Goal: Find specific page/section: Find specific page/section

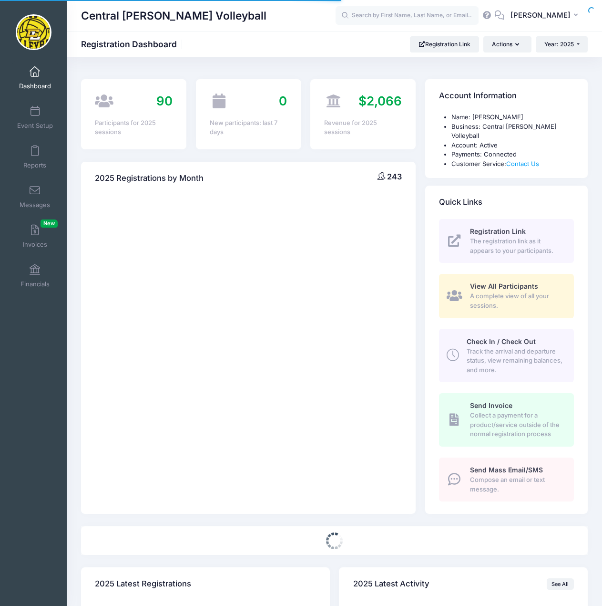
select select
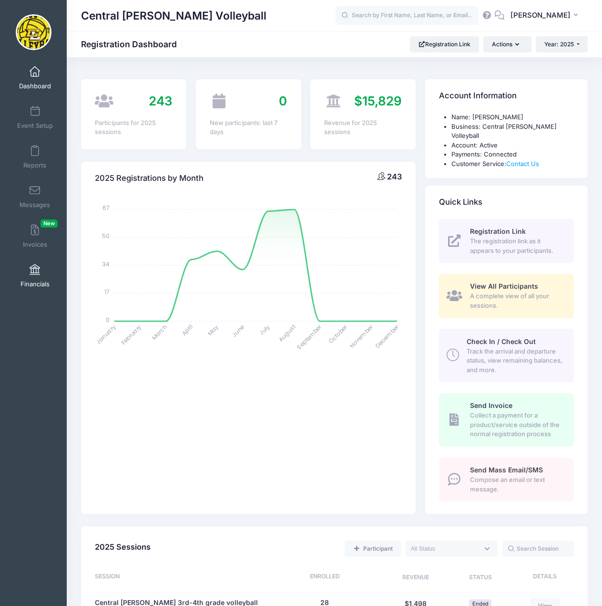
click at [35, 276] on link "Financials" at bounding box center [34, 275] width 45 height 33
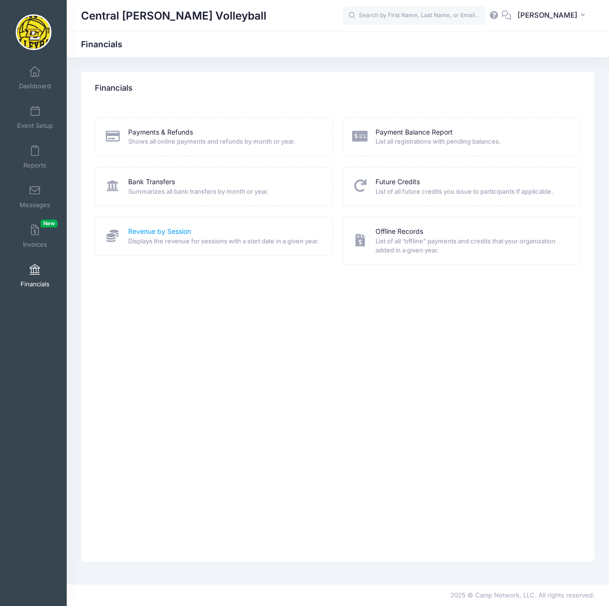
click at [140, 233] on link "Revenue by Session" at bounding box center [159, 231] width 63 height 10
